Goal: Transaction & Acquisition: Subscribe to service/newsletter

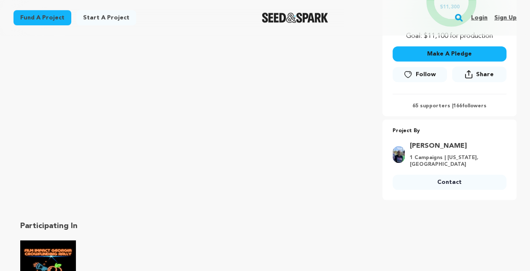
scroll to position [230, 0]
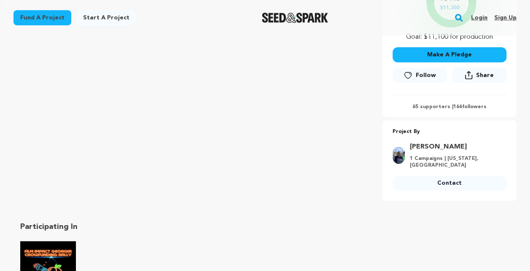
click at [415, 75] on link "Follow" at bounding box center [419, 75] width 54 height 15
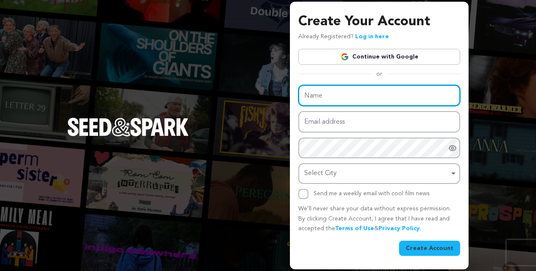
drag, startPoint x: 0, startPoint y: 0, endPoint x: 368, endPoint y: 91, distance: 379.5
click at [368, 91] on input "Name" at bounding box center [379, 95] width 162 height 21
type input "leslie kate thornton"
type input "lesliekthornton912@gmail.com"
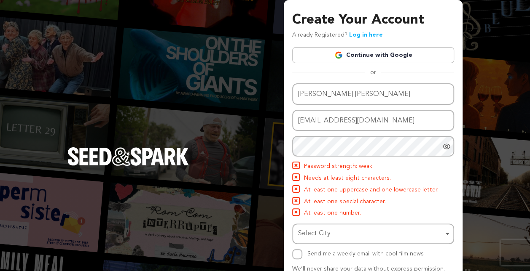
click at [447, 145] on icon "Show password as plain text. Warning: this will display your password on the sc…" at bounding box center [446, 146] width 8 height 8
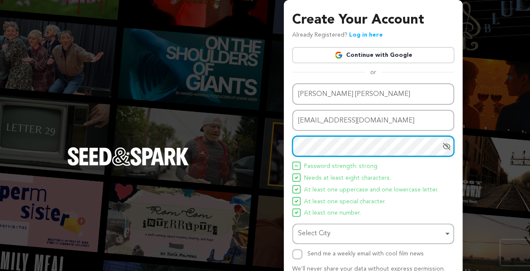
click at [329, 233] on div "Select City Remove item" at bounding box center [370, 234] width 145 height 12
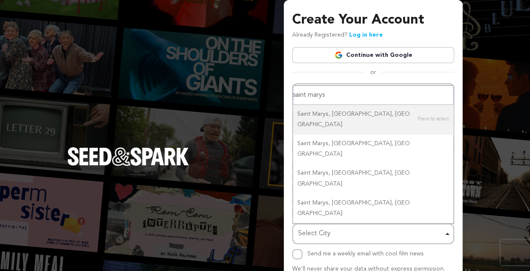
type input "saint marys G"
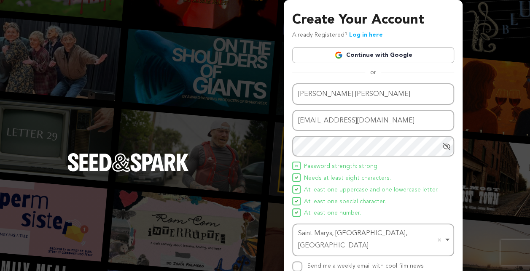
scroll to position [59, 0]
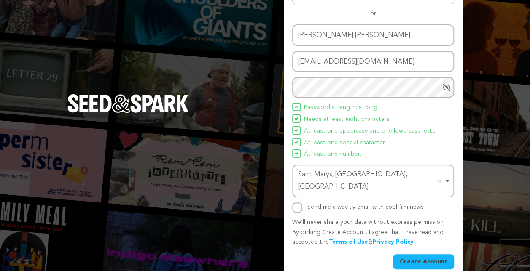
click at [414, 255] on button "Create Account" at bounding box center [423, 262] width 61 height 15
click at [421, 255] on button "Create Account" at bounding box center [423, 262] width 61 height 15
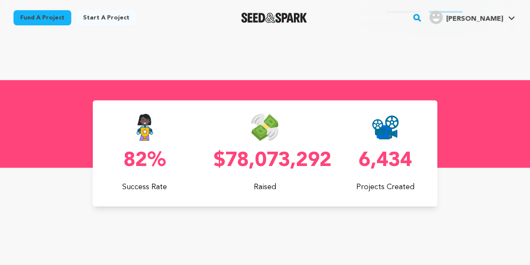
scroll to position [0, 137]
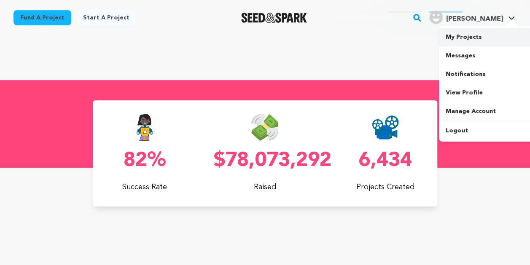
click at [467, 36] on link "My Projects" at bounding box center [486, 37] width 94 height 19
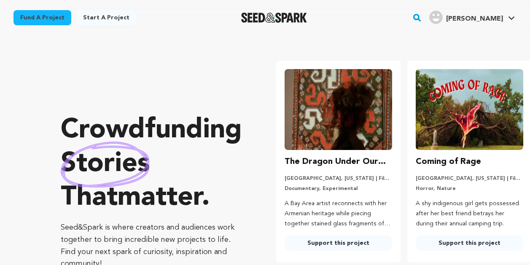
scroll to position [268, 0]
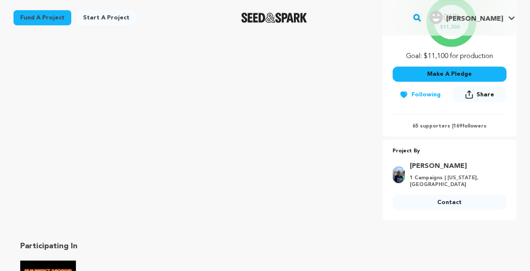
scroll to position [212, 0]
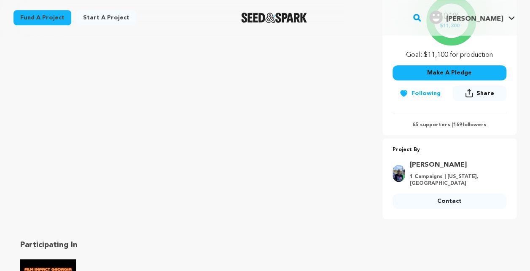
click at [475, 93] on button "Share" at bounding box center [479, 94] width 54 height 16
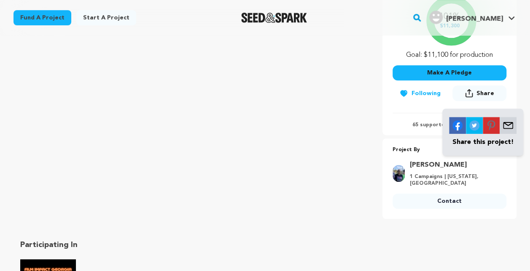
click at [454, 128] on img at bounding box center [457, 125] width 17 height 17
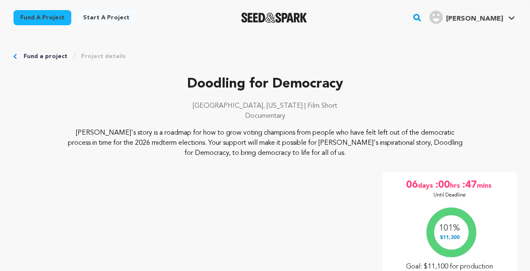
click at [485, 122] on div "[GEOGRAPHIC_DATA], [US_STATE] | Film Short Documentary" at bounding box center [264, 114] width 503 height 27
